Goal: Check status

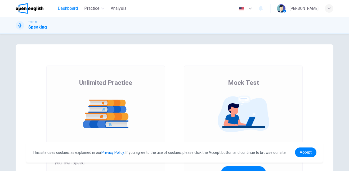
click at [68, 8] on span "Dashboard" at bounding box center [68, 8] width 20 height 6
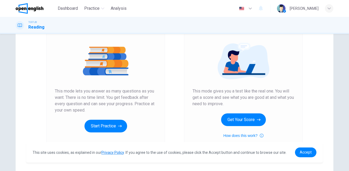
scroll to position [53, 0]
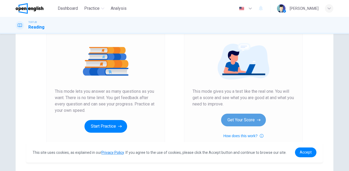
click at [228, 115] on button "Get Your Score" at bounding box center [243, 120] width 45 height 13
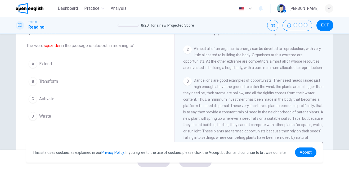
scroll to position [25, 0]
